Goal: Task Accomplishment & Management: Complete application form

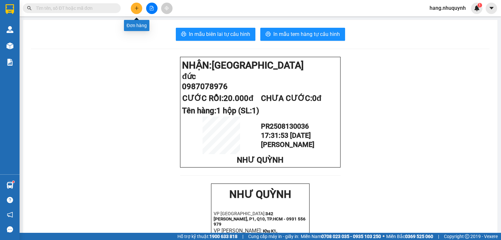
click at [138, 8] on icon "plus" at bounding box center [136, 8] width 5 height 5
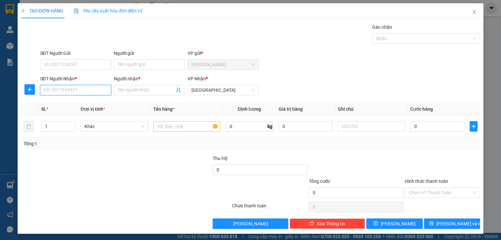
click at [66, 92] on input "SĐT Người Nhận *" at bounding box center [75, 90] width 71 height 10
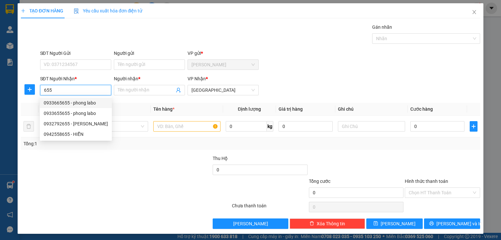
click at [79, 98] on div "0933665655 - phong labo" at bounding box center [76, 102] width 72 height 10
type input "0933665655"
type input "phong labo"
type input "20.000"
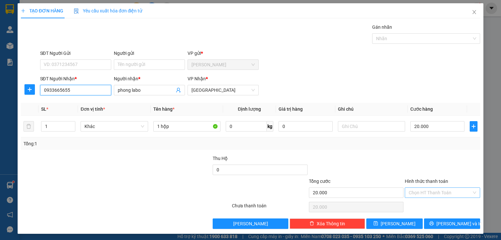
type input "0933665655"
click at [435, 194] on input "Hình thức thanh toán" at bounding box center [439, 192] width 63 height 10
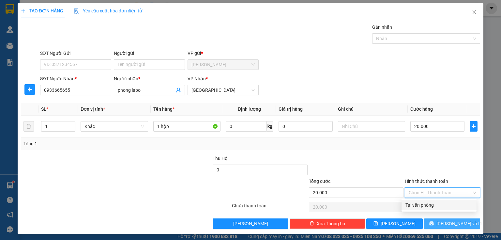
drag, startPoint x: 431, startPoint y: 206, endPoint x: 432, endPoint y: 217, distance: 11.5
click at [430, 206] on div "Tại văn phòng" at bounding box center [438, 204] width 67 height 7
type input "0"
click at [432, 219] on button "[PERSON_NAME] và In" at bounding box center [452, 223] width 56 height 10
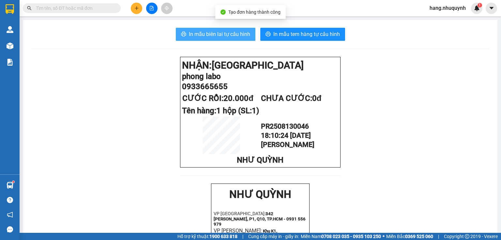
click at [214, 35] on span "In mẫu biên lai tự cấu hình" at bounding box center [219, 34] width 61 height 8
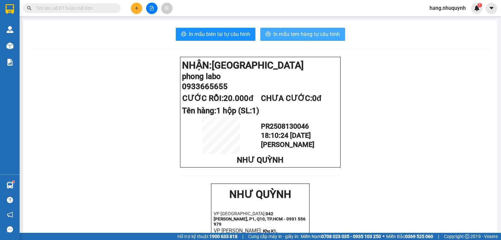
click at [312, 37] on span "In mẫu tem hàng tự cấu hình" at bounding box center [306, 34] width 66 height 8
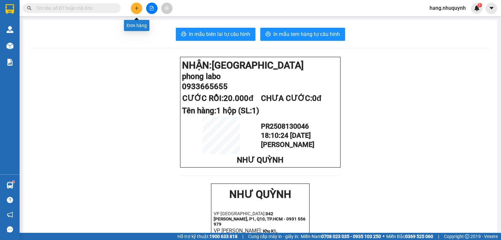
click at [137, 10] on button at bounding box center [136, 8] width 11 height 11
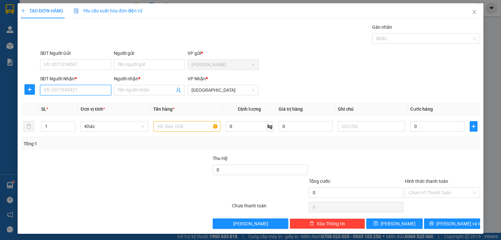
click at [83, 89] on input "SĐT Người Nhận *" at bounding box center [75, 90] width 71 height 10
click at [83, 100] on div "0937057095 - giang" at bounding box center [75, 102] width 63 height 7
type input "0937057095"
type input "giang"
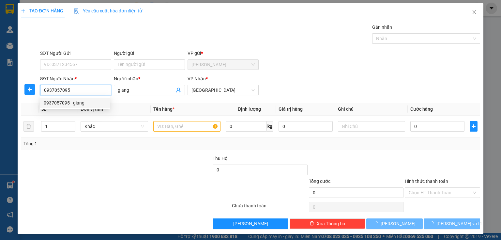
type input "20.000"
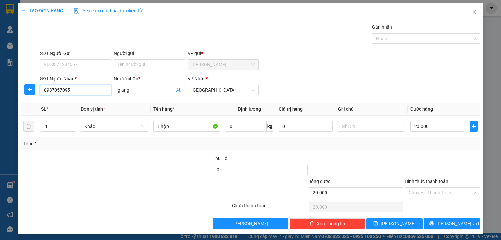
type input "0937057095"
click at [425, 196] on input "Hình thức thanh toán" at bounding box center [439, 192] width 63 height 10
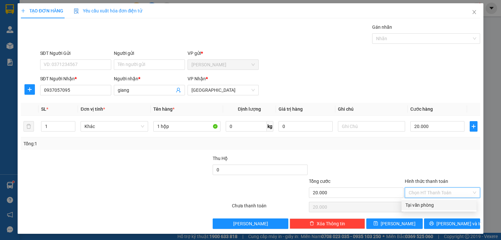
click at [425, 205] on div "Tại văn phòng" at bounding box center [438, 204] width 67 height 7
type input "0"
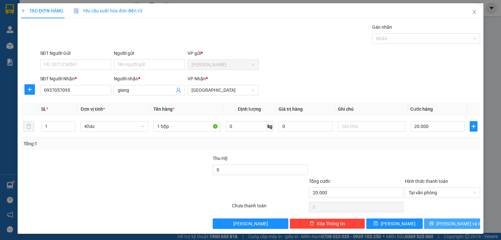
click at [430, 224] on button "[PERSON_NAME] và In" at bounding box center [452, 223] width 56 height 10
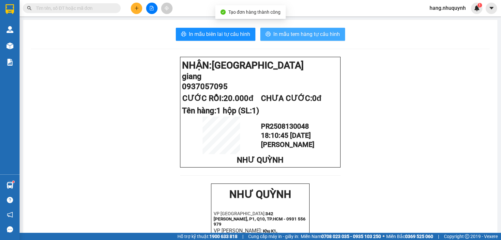
click at [297, 35] on span "In mẫu tem hàng tự cấu hình" at bounding box center [306, 34] width 66 height 8
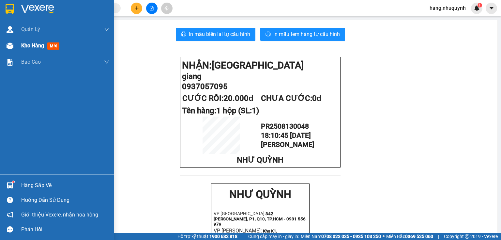
click at [32, 47] on span "Kho hàng" at bounding box center [32, 45] width 23 height 6
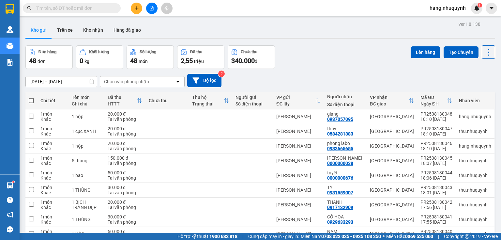
click at [134, 7] on button at bounding box center [136, 8] width 11 height 11
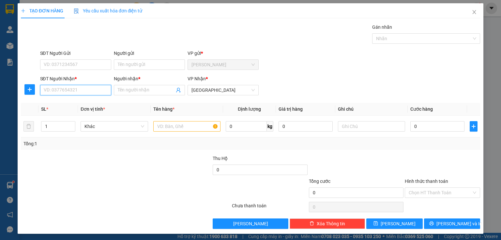
click at [73, 90] on input "SĐT Người Nhận *" at bounding box center [75, 90] width 71 height 10
click at [200, 127] on input "text" at bounding box center [186, 126] width 67 height 10
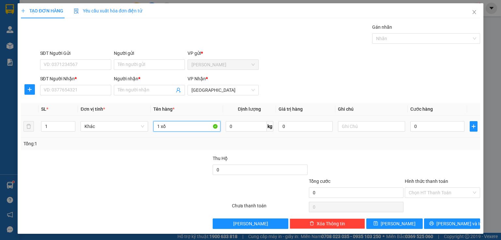
type input "1 xốp"
drag, startPoint x: 178, startPoint y: 124, endPoint x: 97, endPoint y: 126, distance: 81.2
click at [98, 129] on tr "1 Khác 1 xốp 0 kg 0 0" at bounding box center [250, 126] width 459 height 22
type input "1 XỐP"
click at [138, 91] on input "Người nhận *" at bounding box center [146, 89] width 57 height 7
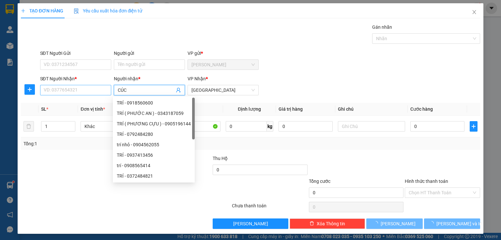
type input "CÚC"
click at [69, 88] on input "SĐT Người Nhận *" at bounding box center [75, 90] width 71 height 10
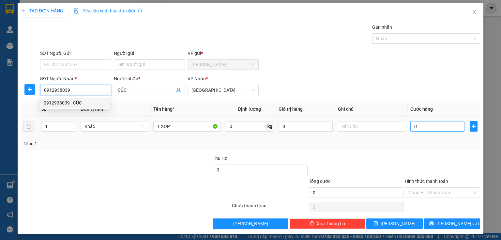
type input "0912938039"
click at [416, 121] on input "0" at bounding box center [437, 126] width 54 height 10
type input "3"
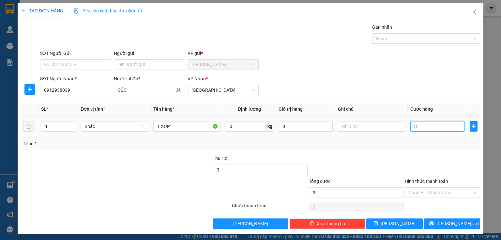
type input "30"
type input "300"
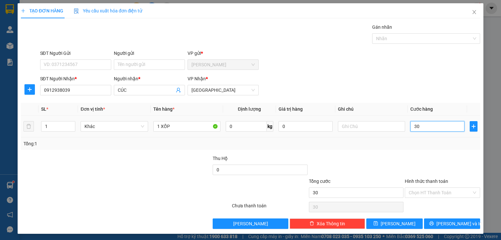
type input "300"
type input "3.000"
type input "30.000"
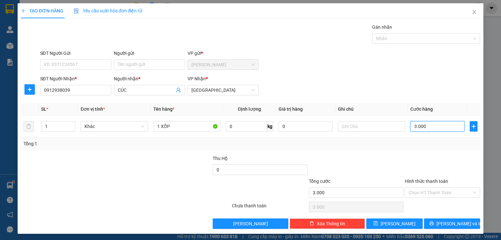
type input "30.000"
drag, startPoint x: 444, startPoint y: 192, endPoint x: 443, endPoint y: 198, distance: 5.9
click at [443, 192] on input "Hình thức thanh toán" at bounding box center [439, 192] width 63 height 10
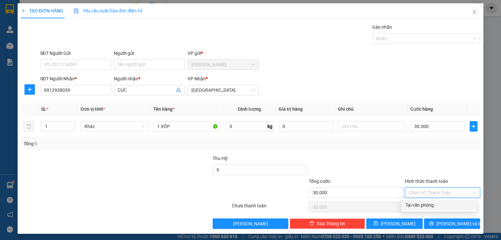
click at [436, 207] on div "Tại văn phòng" at bounding box center [438, 204] width 67 height 7
type input "30.000"
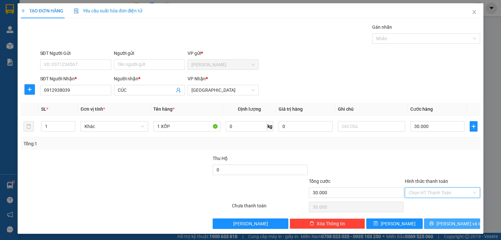
drag, startPoint x: 450, startPoint y: 222, endPoint x: 384, endPoint y: 116, distance: 124.6
click at [450, 223] on span "[PERSON_NAME] và In" at bounding box center [459, 223] width 46 height 7
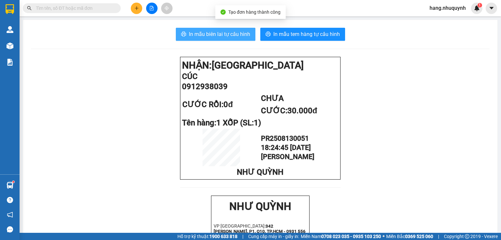
click at [223, 36] on span "In mẫu biên lai tự cấu hình" at bounding box center [219, 34] width 61 height 8
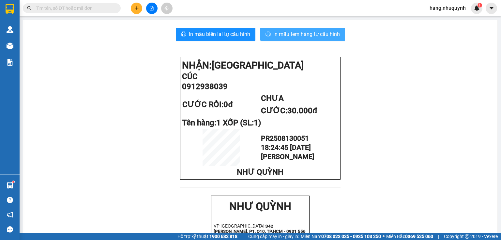
click at [290, 33] on span "In mẫu tem hàng tự cấu hình" at bounding box center [306, 34] width 66 height 8
click at [138, 7] on icon "plus" at bounding box center [136, 8] width 5 height 5
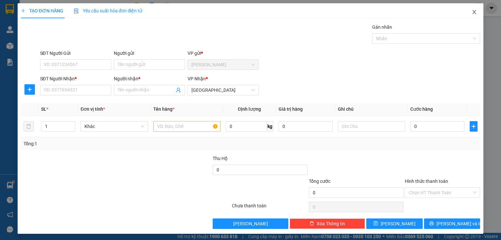
click at [472, 12] on icon "close" at bounding box center [474, 12] width 4 height 4
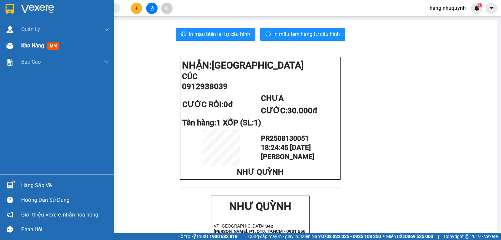
click at [31, 44] on span "Kho hàng" at bounding box center [32, 45] width 23 height 6
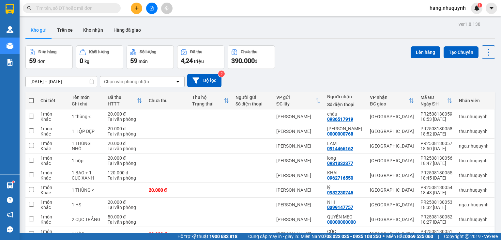
click at [138, 9] on icon "plus" at bounding box center [136, 8] width 5 height 5
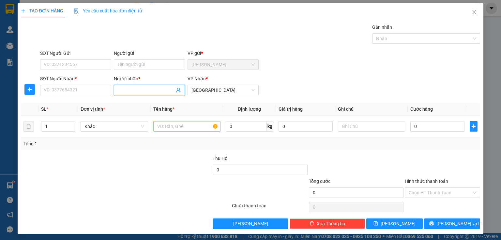
click at [153, 90] on input "Người nhận *" at bounding box center [146, 89] width 57 height 7
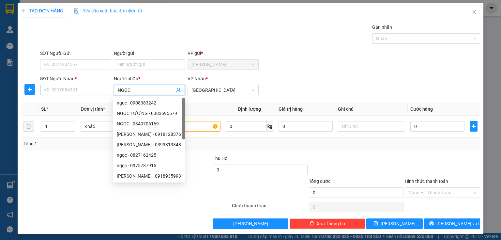
type input "NGỌC"
click at [84, 93] on input "SĐT Người Nhận *" at bounding box center [75, 90] width 71 height 10
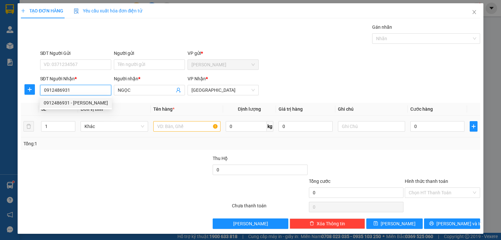
type input "0912486931"
click at [183, 127] on input "text" at bounding box center [186, 126] width 67 height 10
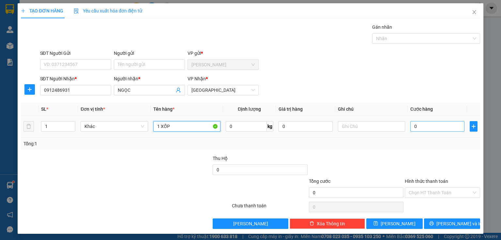
type input "1 XỐP"
click at [419, 127] on input "0" at bounding box center [437, 126] width 54 height 10
type input "7"
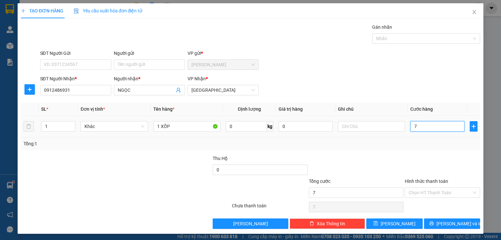
type input "70"
type input "700"
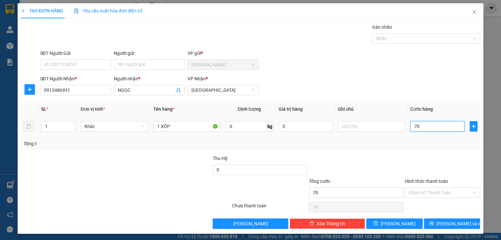
type input "700"
type input "7.000"
type input "70.000"
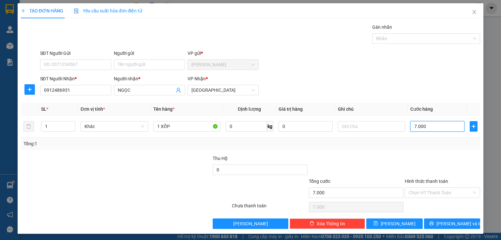
type input "70.000"
type input "700.000"
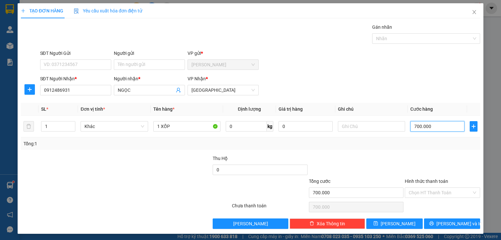
type input "70.000"
click at [431, 193] on input "Hình thức thanh toán" at bounding box center [439, 192] width 63 height 10
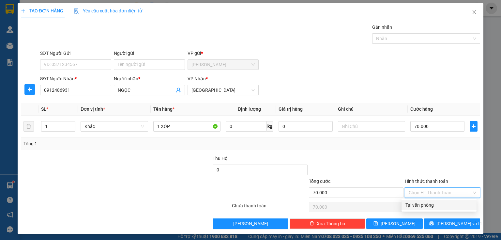
click at [428, 210] on div "Transit Pickup Surcharge Ids Transit Deliver Surcharge Ids Transit Deliver Surc…" at bounding box center [250, 125] width 459 height 205
click at [434, 194] on input "Hình thức thanh toán" at bounding box center [439, 192] width 63 height 10
click at [432, 205] on div "Tại văn phòng" at bounding box center [438, 204] width 67 height 7
type input "0"
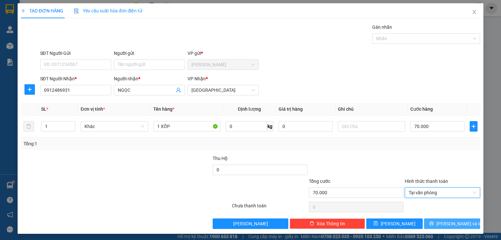
click at [434, 222] on button "[PERSON_NAME] và In" at bounding box center [452, 223] width 56 height 10
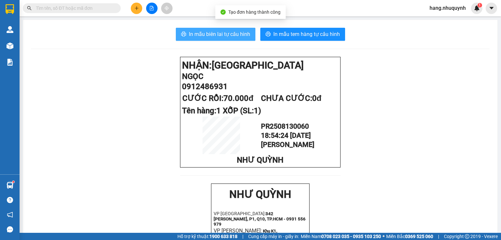
click at [216, 35] on span "In mẫu biên lai tự cấu hình" at bounding box center [219, 34] width 61 height 8
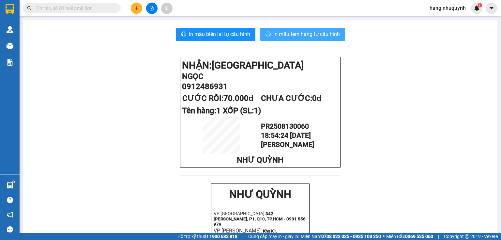
click at [298, 34] on span "In mẫu tem hàng tự cấu hình" at bounding box center [306, 34] width 66 height 8
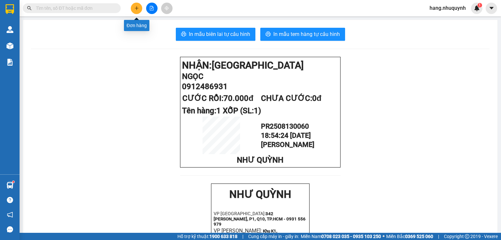
click at [138, 9] on icon "plus" at bounding box center [136, 8] width 5 height 5
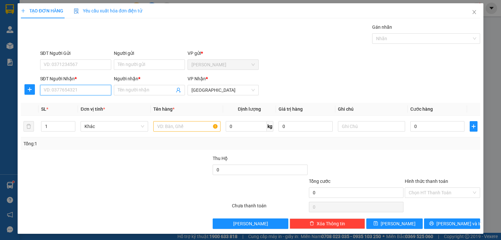
click at [88, 94] on input "SĐT Người Nhận *" at bounding box center [75, 90] width 71 height 10
click at [79, 102] on div "0000000531 - trâm" at bounding box center [75, 102] width 63 height 7
type input "0000000531"
type input "trâm"
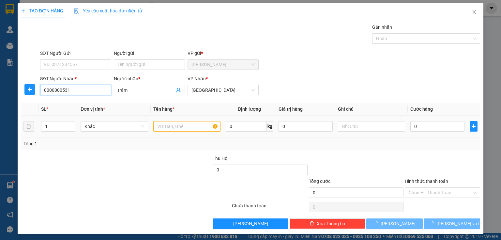
type input "20.000"
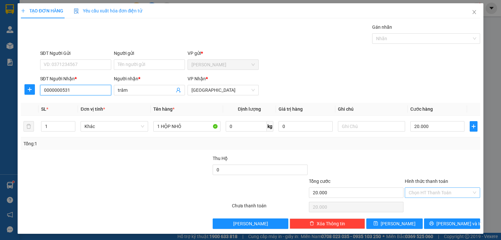
type input "0000000531"
drag, startPoint x: 433, startPoint y: 194, endPoint x: 432, endPoint y: 201, distance: 7.9
click at [433, 194] on input "Hình thức thanh toán" at bounding box center [439, 192] width 63 height 10
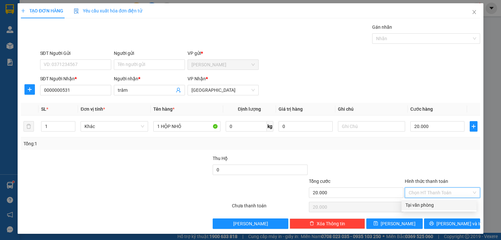
click at [430, 205] on div "Tại văn phòng" at bounding box center [438, 204] width 67 height 7
type input "0"
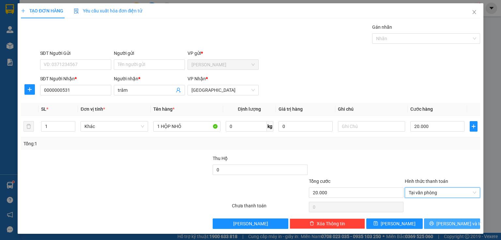
click at [438, 226] on button "[PERSON_NAME] và In" at bounding box center [452, 223] width 56 height 10
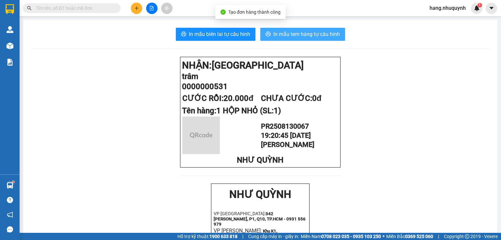
click at [296, 37] on span "In mẫu tem hàng tự cấu hình" at bounding box center [306, 34] width 66 height 8
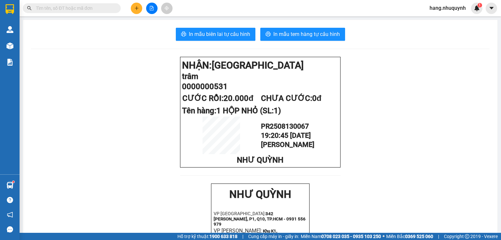
click at [89, 8] on input "text" at bounding box center [74, 8] width 77 height 7
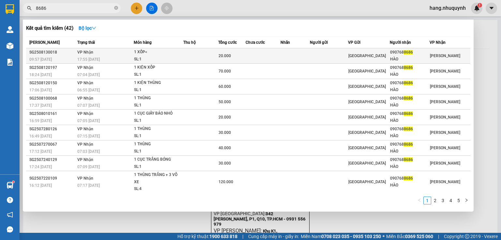
type input "8686"
click at [160, 57] on div "SL: 1" at bounding box center [158, 59] width 49 height 7
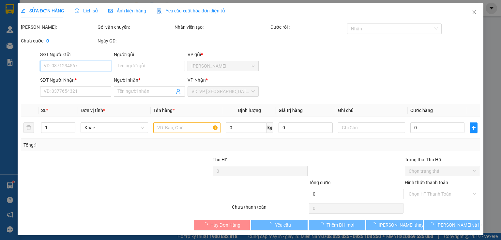
type input "0907688686"
type input "HÀO"
type input "20.000"
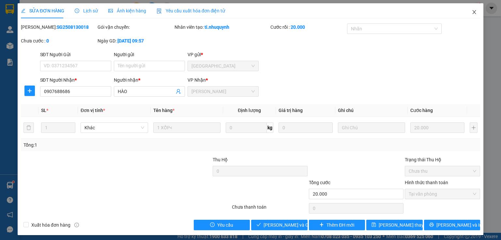
click at [467, 12] on span "Close" at bounding box center [474, 12] width 18 height 18
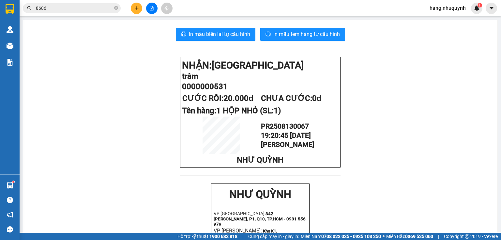
click at [66, 10] on input "8686" at bounding box center [74, 8] width 77 height 7
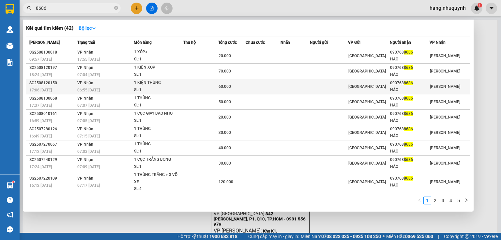
click at [207, 86] on td at bounding box center [200, 86] width 35 height 15
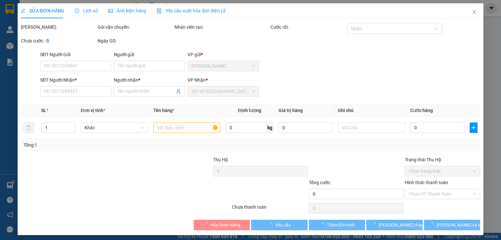
type input "0907688686"
type input "HÀO"
type input "60.000"
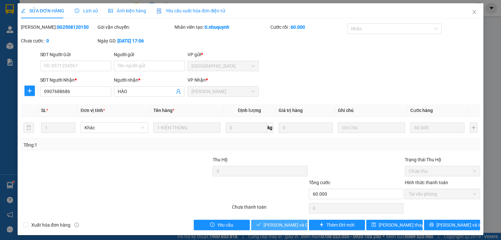
click at [279, 223] on span "[PERSON_NAME] và Giao hàng" at bounding box center [294, 224] width 63 height 7
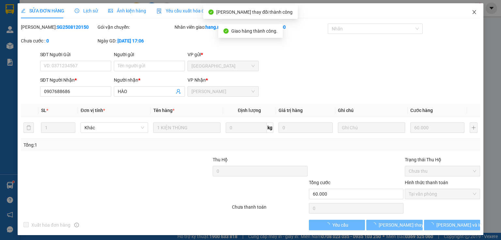
click at [471, 11] on icon "close" at bounding box center [473, 11] width 5 height 5
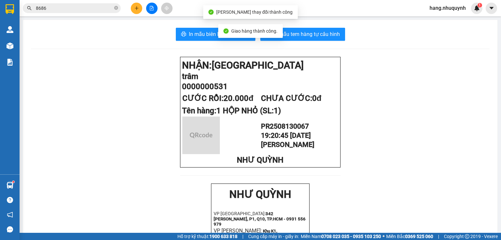
click at [64, 8] on input "8686" at bounding box center [74, 8] width 77 height 7
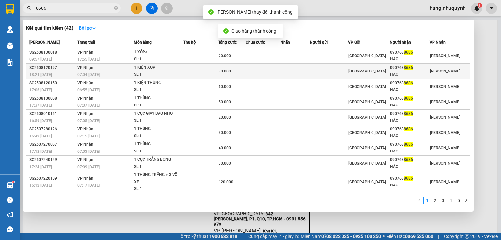
click at [115, 67] on td "VP Nhận 07:04 [DATE]" at bounding box center [105, 71] width 58 height 15
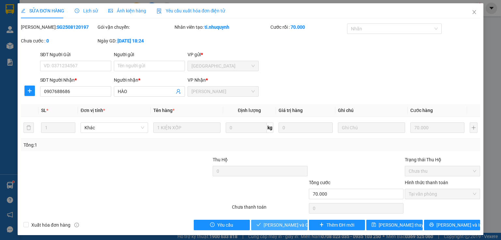
click at [285, 226] on span "[PERSON_NAME] và Giao hàng" at bounding box center [294, 224] width 63 height 7
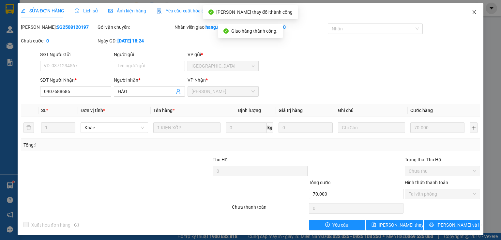
drag, startPoint x: 469, startPoint y: 10, endPoint x: 256, endPoint y: 28, distance: 214.5
click at [471, 11] on icon "close" at bounding box center [473, 11] width 5 height 5
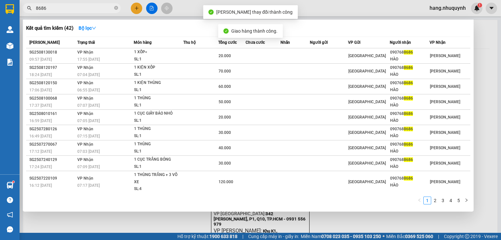
click at [74, 8] on input "8686" at bounding box center [74, 8] width 77 height 7
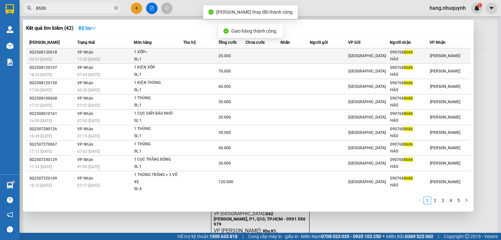
click at [110, 54] on td "VP Nhận 17:55 [DATE]" at bounding box center [105, 55] width 58 height 15
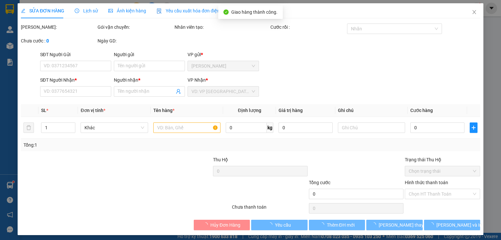
type input "0907688686"
type input "HÀO"
type input "20.000"
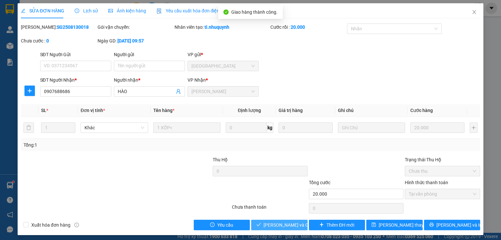
click at [290, 225] on span "[PERSON_NAME] và Giao hàng" at bounding box center [294, 224] width 63 height 7
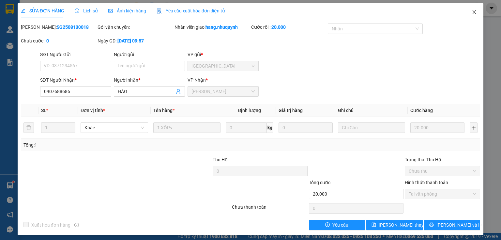
click at [472, 11] on icon "close" at bounding box center [473, 11] width 5 height 5
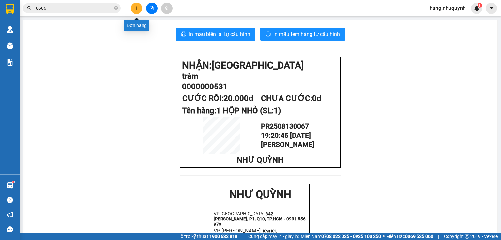
click at [137, 9] on icon "plus" at bounding box center [136, 8] width 0 height 4
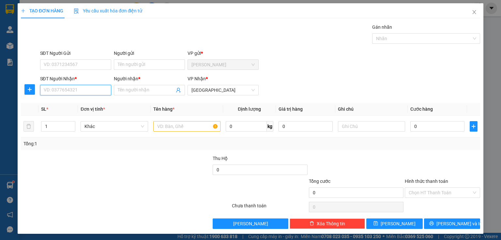
click at [70, 93] on input "SĐT Người Nhận *" at bounding box center [75, 90] width 71 height 10
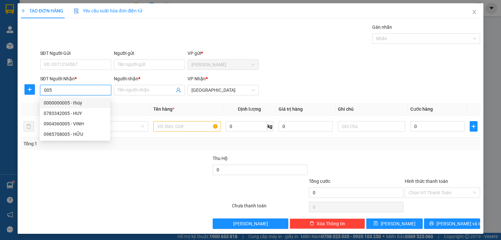
drag, startPoint x: 46, startPoint y: 90, endPoint x: 89, endPoint y: 95, distance: 42.7
click at [89, 95] on div "SĐT Người Nhận * 005" at bounding box center [75, 86] width 71 height 23
click at [74, 102] on div "0000000055 - TRÀ" at bounding box center [75, 102] width 63 height 7
type input "0000000055"
type input "TRÀ"
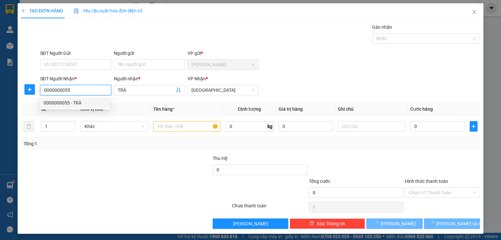
type input "60.000"
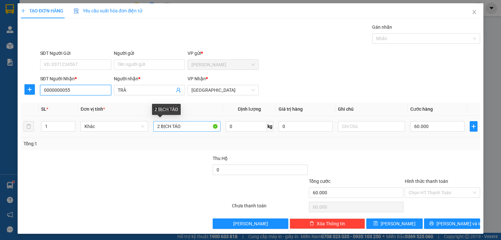
type input "0000000055"
drag, startPoint x: 162, startPoint y: 126, endPoint x: 124, endPoint y: 132, distance: 37.8
click at [126, 132] on tr "1 Khác 2 BỊCH TÁO 0 kg 0 60.000" at bounding box center [250, 126] width 459 height 22
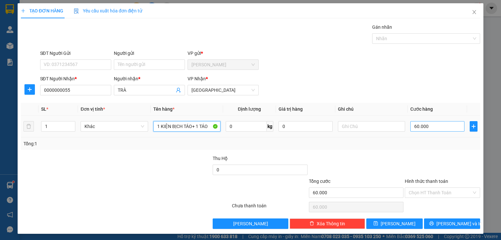
type input "1 KIỆN BỊCH TÁO+ 1 TÁO"
click at [429, 130] on input "60.000" at bounding box center [437, 126] width 54 height 10
type input "7"
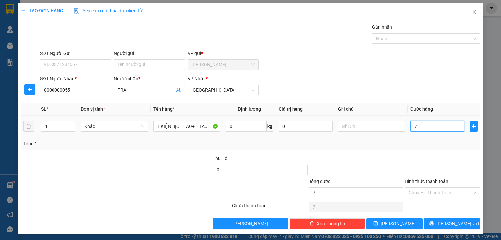
type input "70"
type input "700"
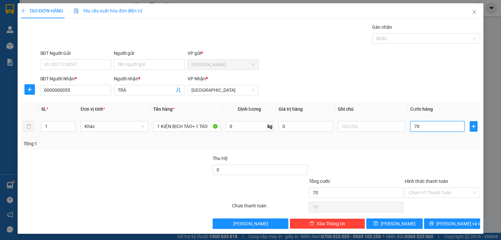
type input "700"
type input "7.000"
type input "70.000"
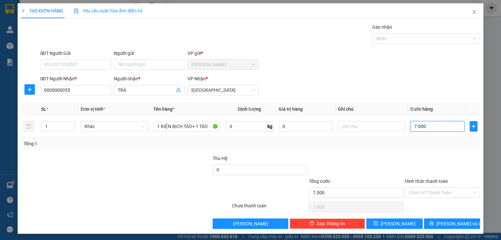
type input "70.000"
click at [431, 192] on input "Hình thức thanh toán" at bounding box center [439, 192] width 63 height 10
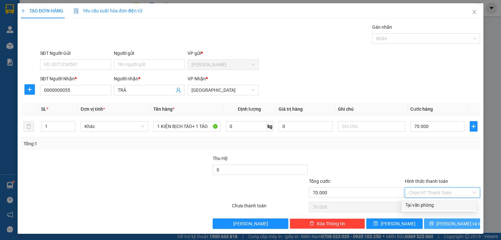
click at [429, 207] on div "Tại văn phòng" at bounding box center [438, 204] width 67 height 7
type input "0"
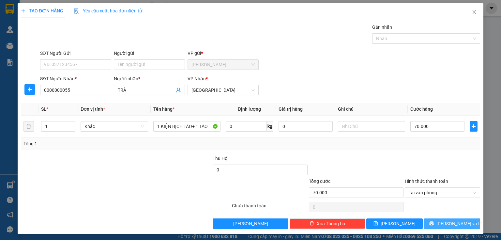
click at [431, 222] on button "[PERSON_NAME] và In" at bounding box center [452, 223] width 56 height 10
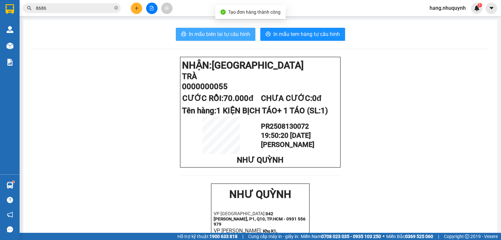
click at [211, 36] on span "In mẫu biên lai tự cấu hình" at bounding box center [219, 34] width 61 height 8
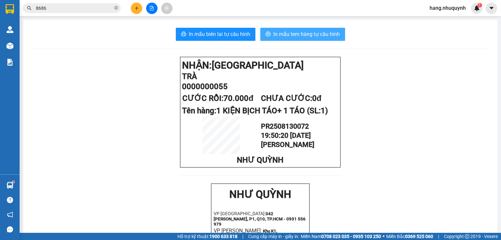
click at [282, 37] on span "In mẫu tem hàng tự cấu hình" at bounding box center [306, 34] width 66 height 8
click at [451, 7] on span "hang.nhuquynh" at bounding box center [447, 8] width 47 height 8
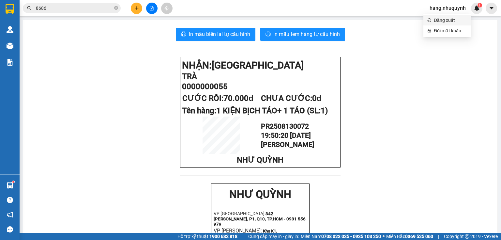
click at [448, 20] on span "Đăng xuất" at bounding box center [449, 20] width 33 height 7
